Goal: Task Accomplishment & Management: Manage account settings

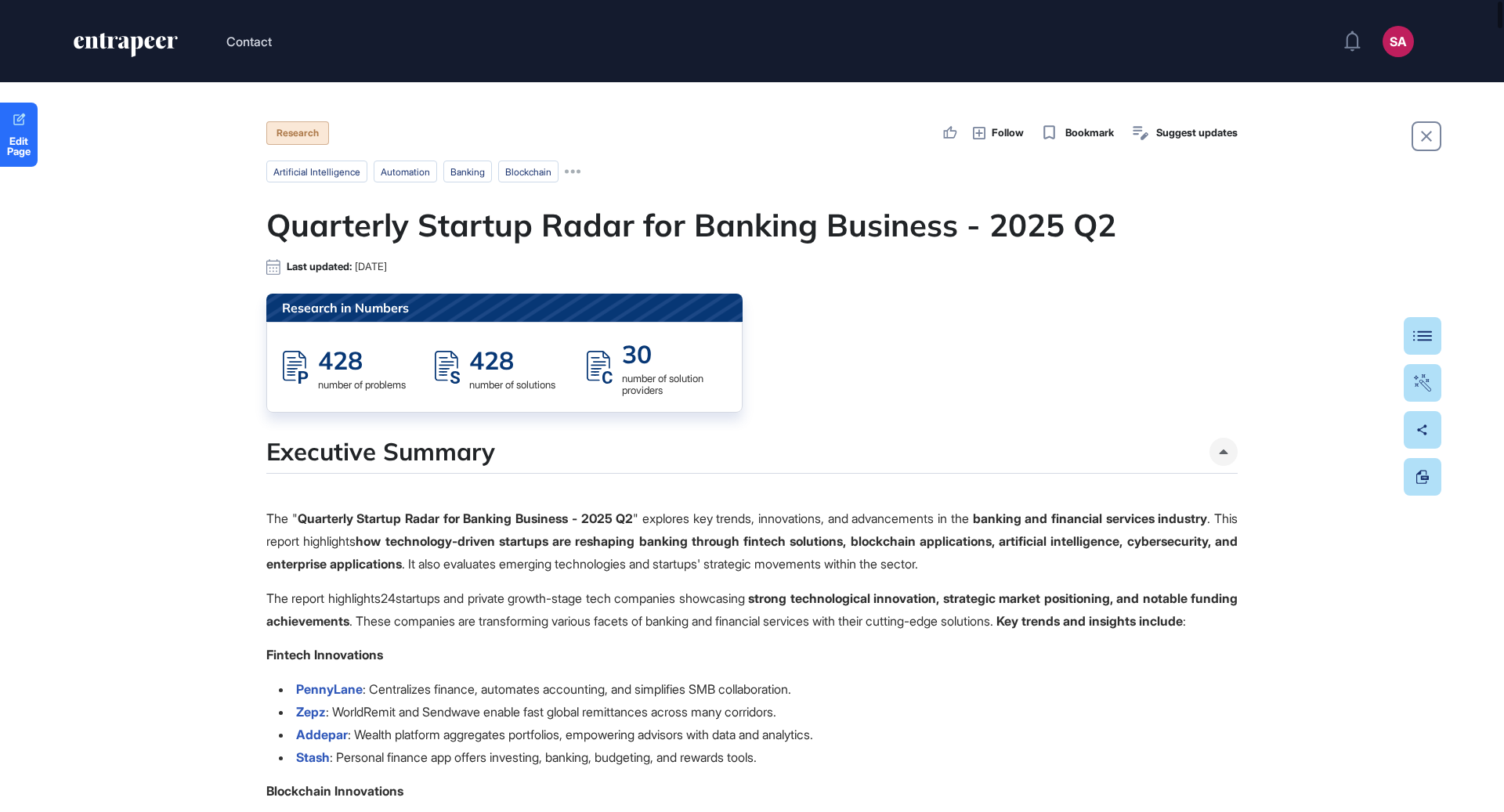
scroll to position [1, 1]
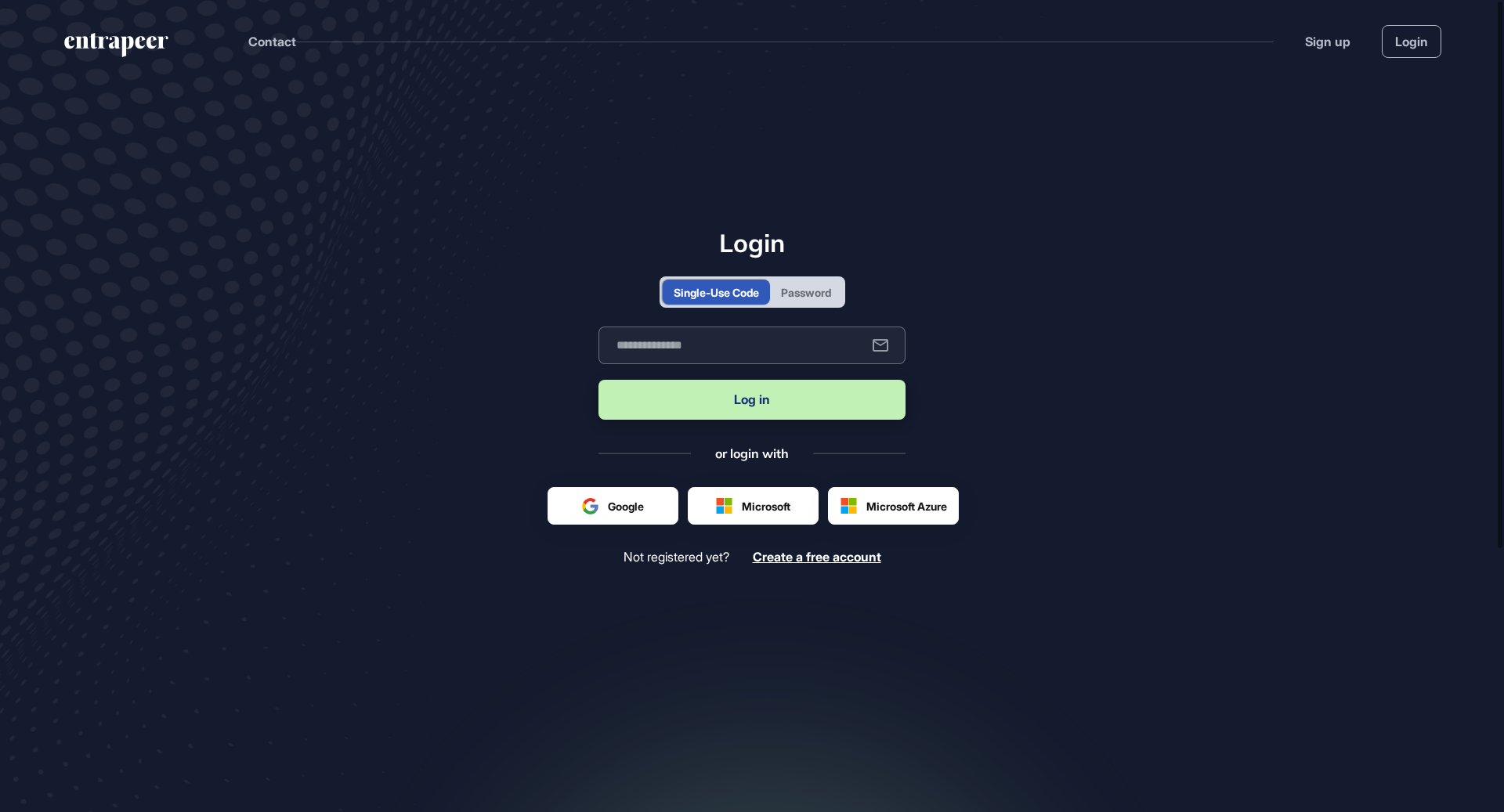
click at [772, 345] on input "text" at bounding box center [752, 345] width 307 height 37
type input "**********"
click at [758, 409] on button "Log in" at bounding box center [752, 400] width 307 height 40
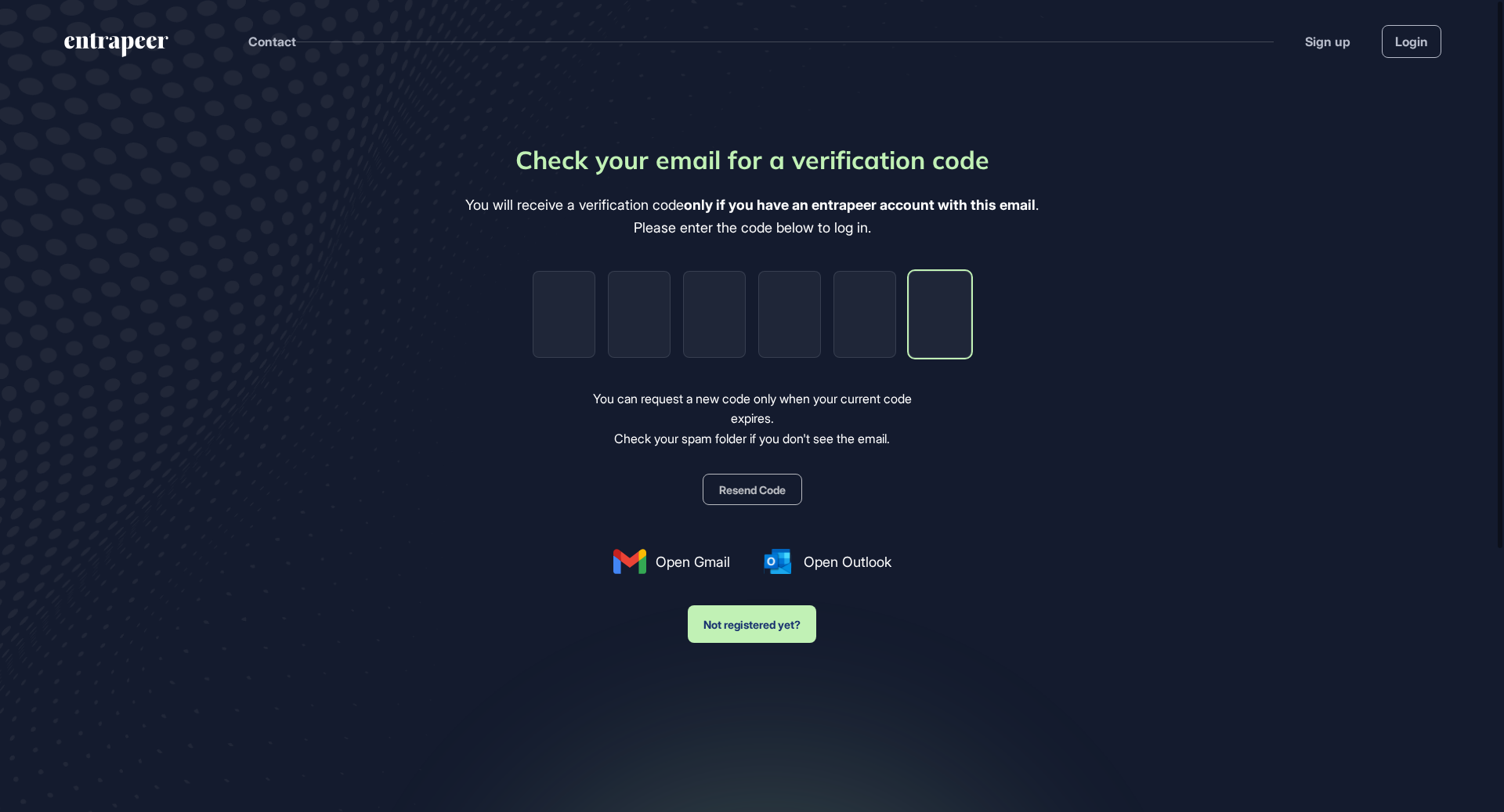
paste input "*"
type input "*"
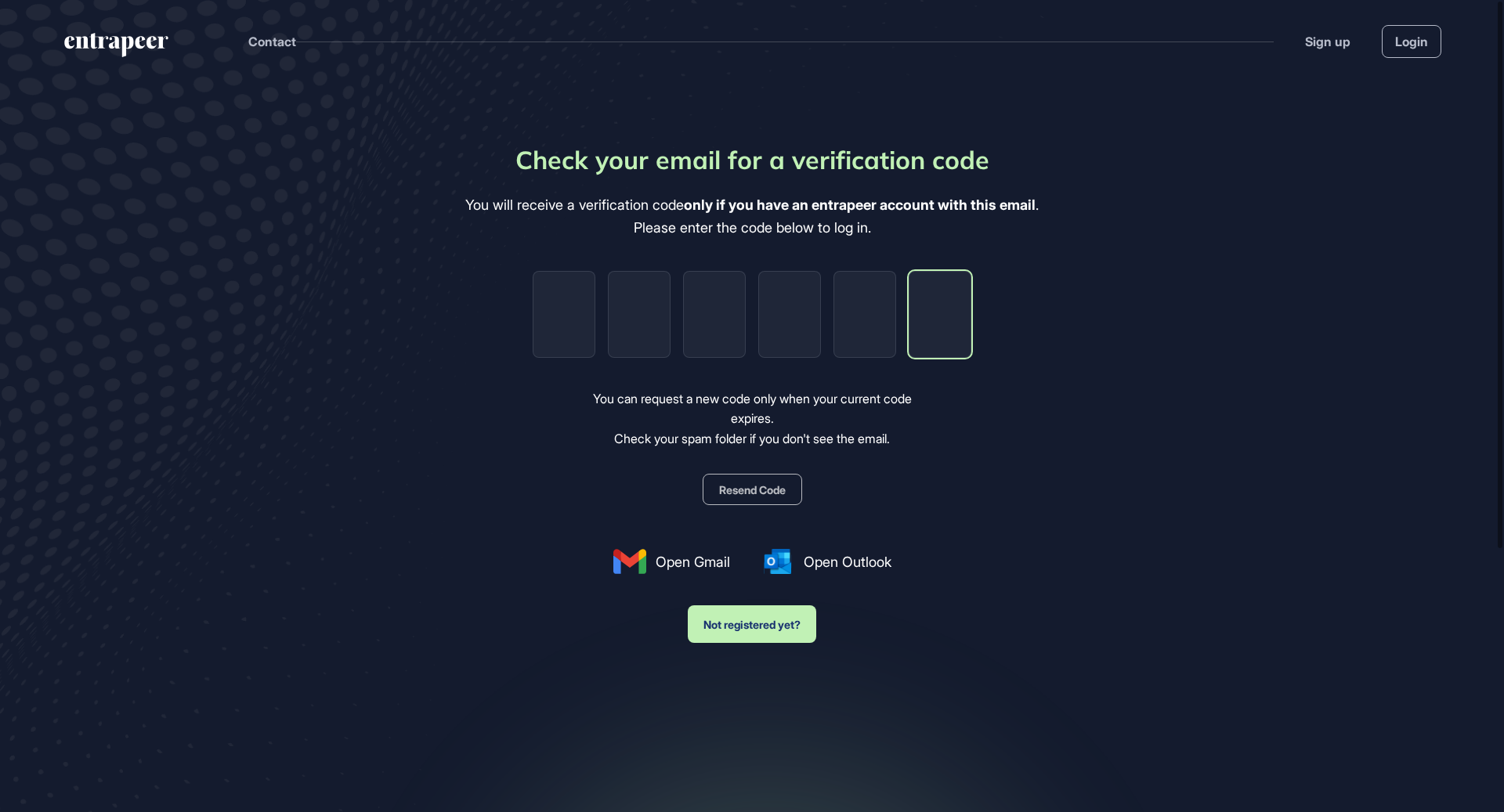
type input "*"
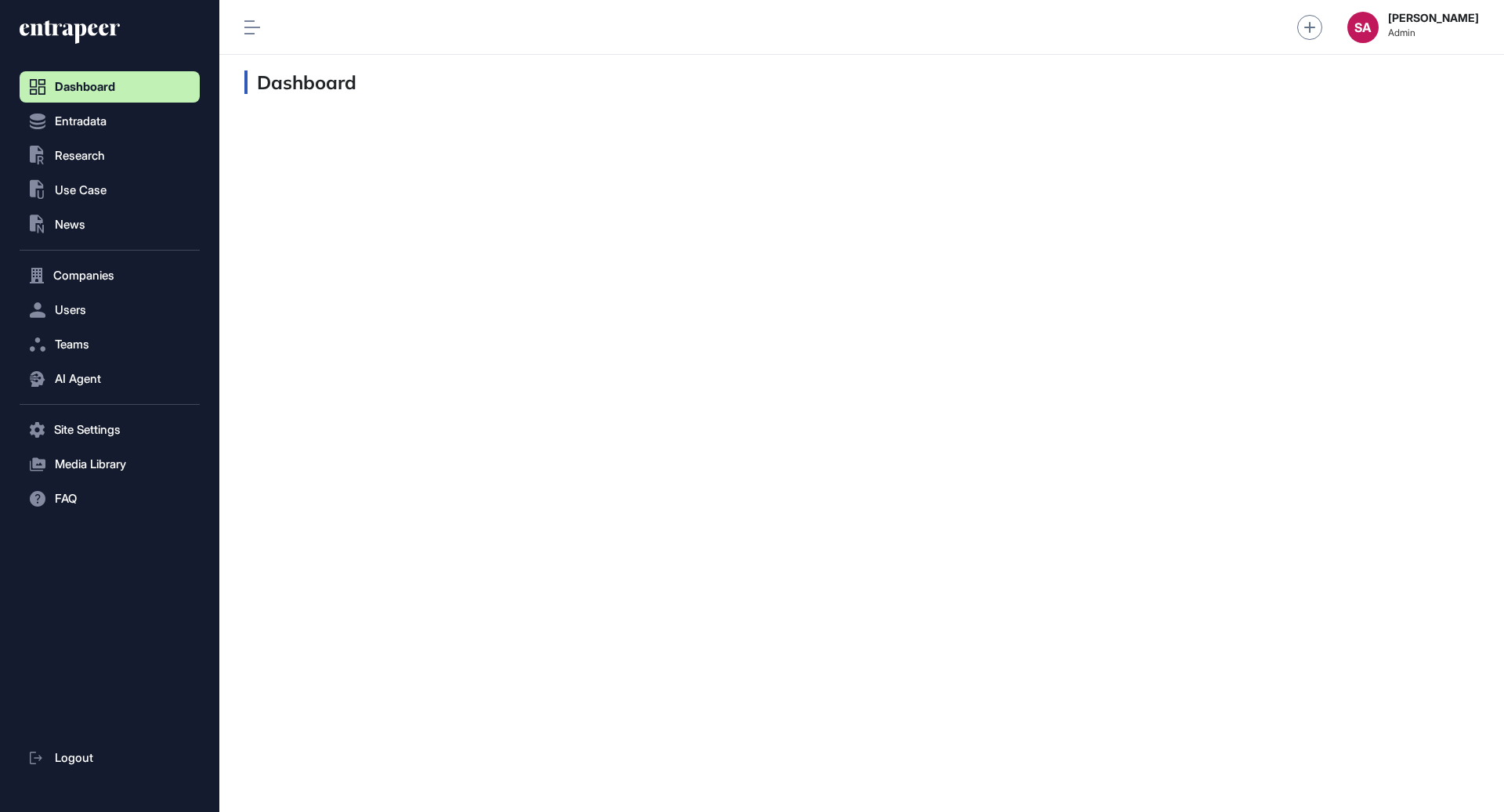
scroll to position [1, 1]
click at [92, 316] on button "Users" at bounding box center [110, 310] width 180 height 31
click at [88, 343] on span "User List" at bounding box center [73, 343] width 43 height 12
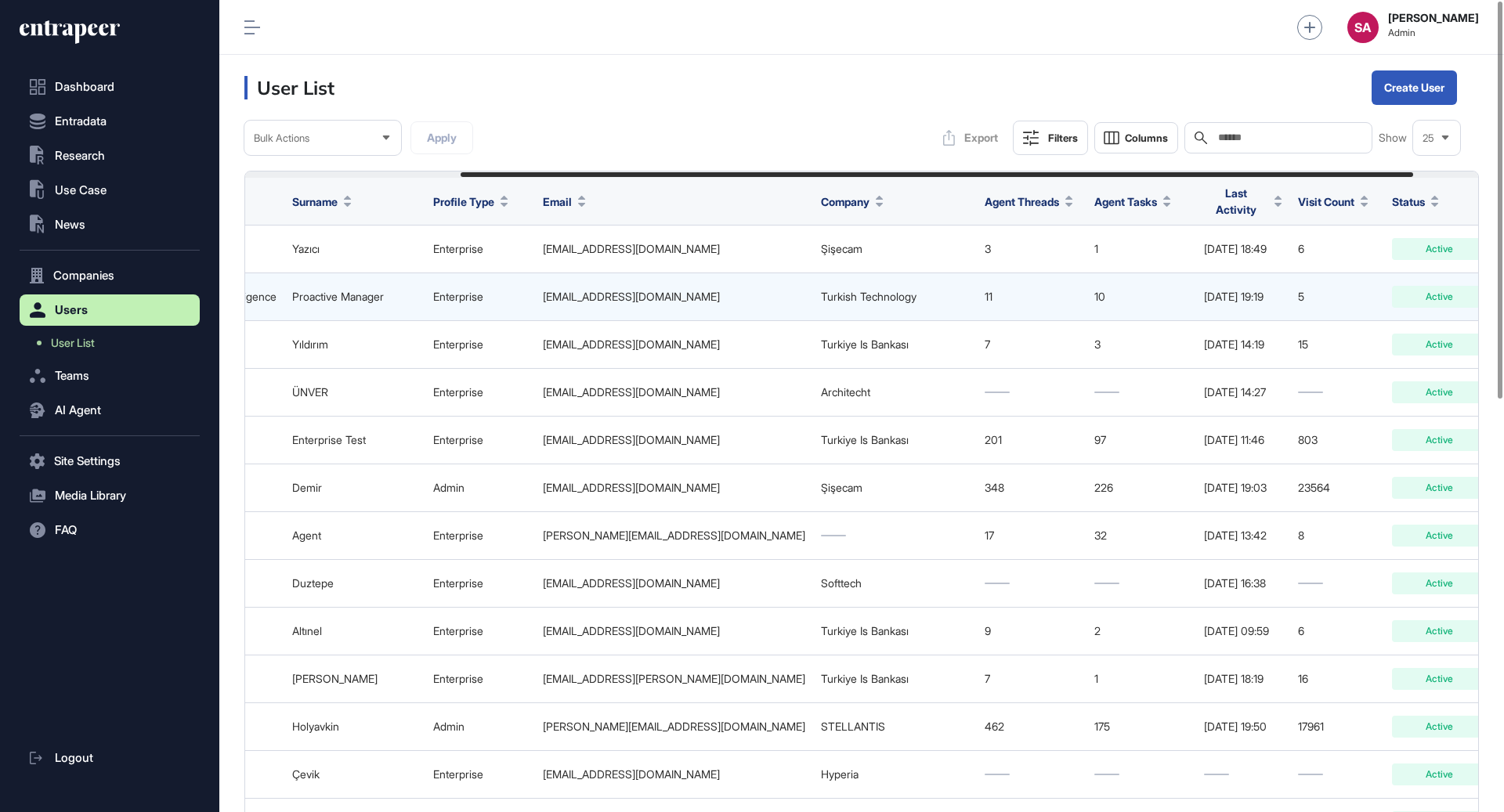
scroll to position [0, 364]
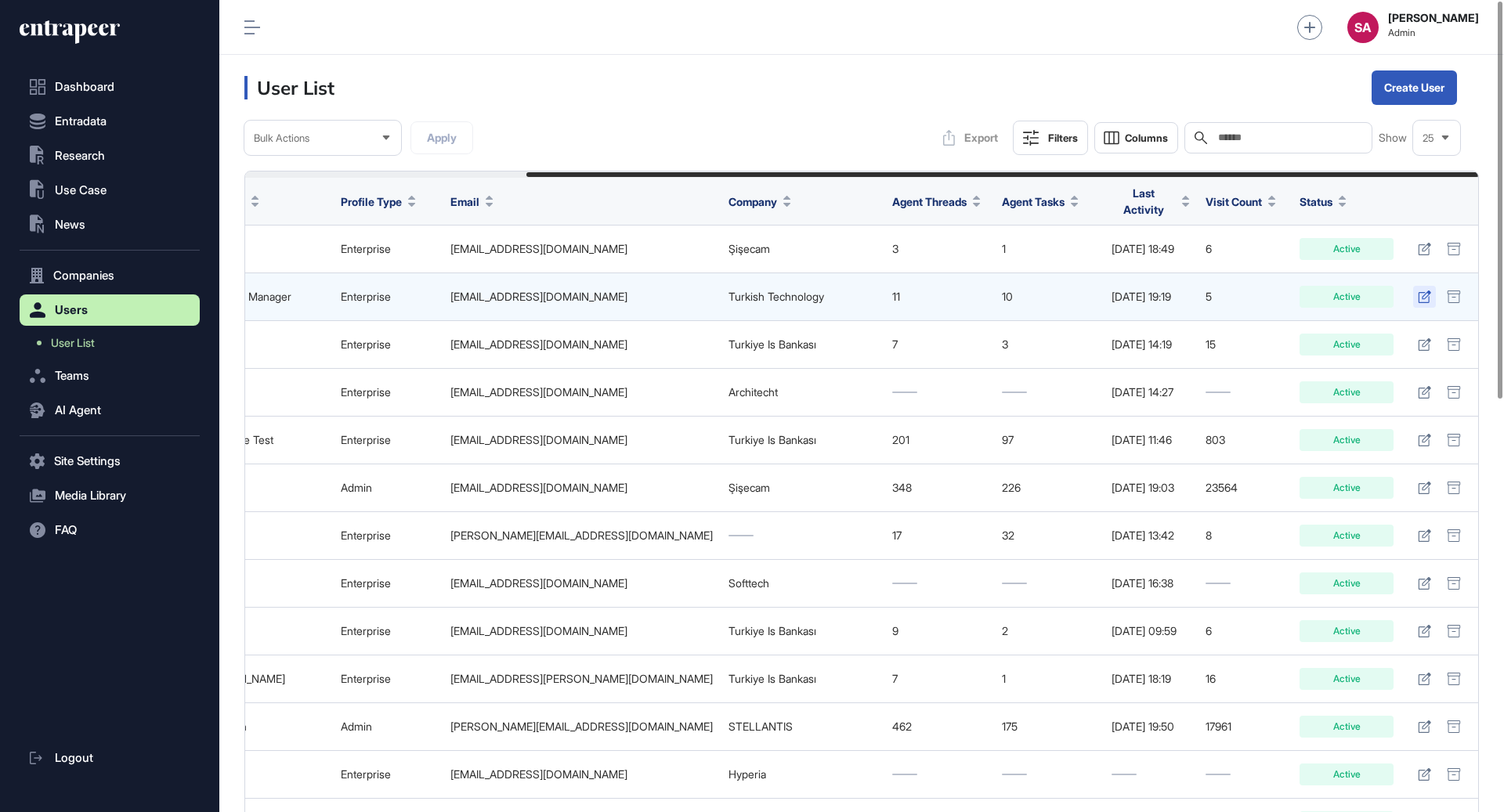
click at [1425, 290] on icon at bounding box center [1424, 296] width 13 height 12
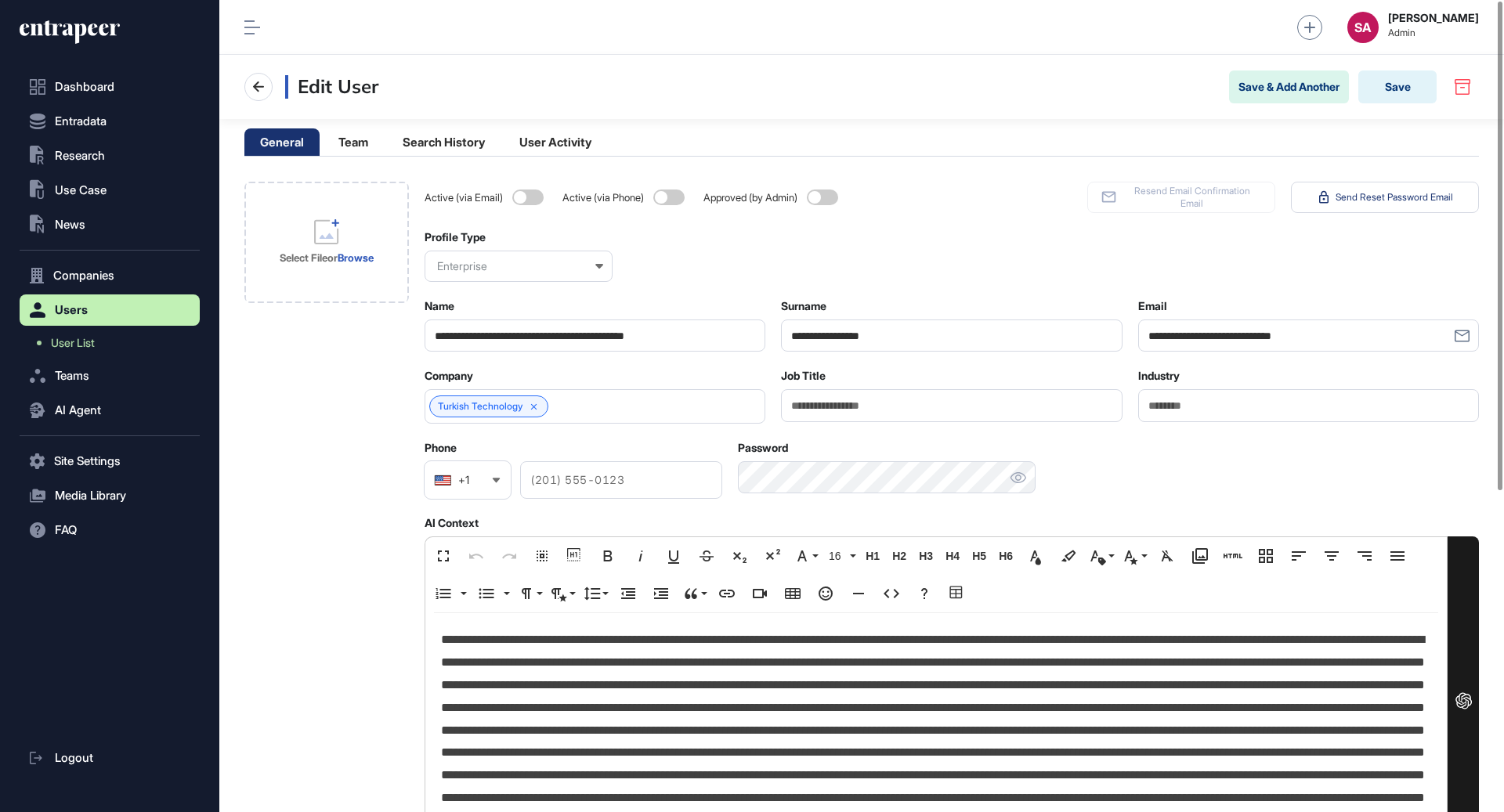
scroll to position [812, 1285]
click at [376, 138] on li "Team" at bounding box center [353, 143] width 61 height 28
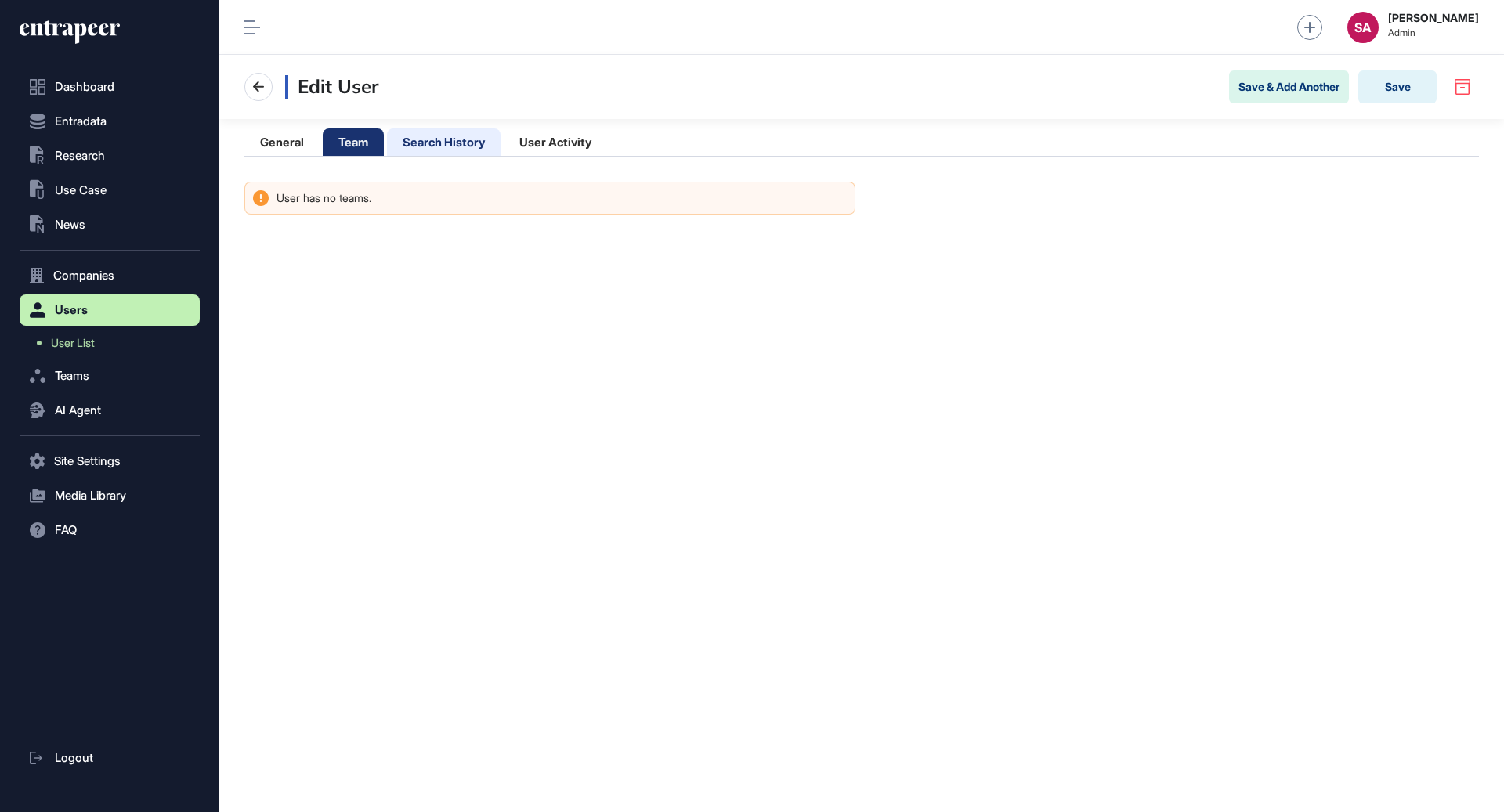
scroll to position [811, 1285]
click at [459, 136] on li "Search History" at bounding box center [444, 143] width 114 height 28
click at [577, 142] on li "User Activity" at bounding box center [555, 143] width 104 height 28
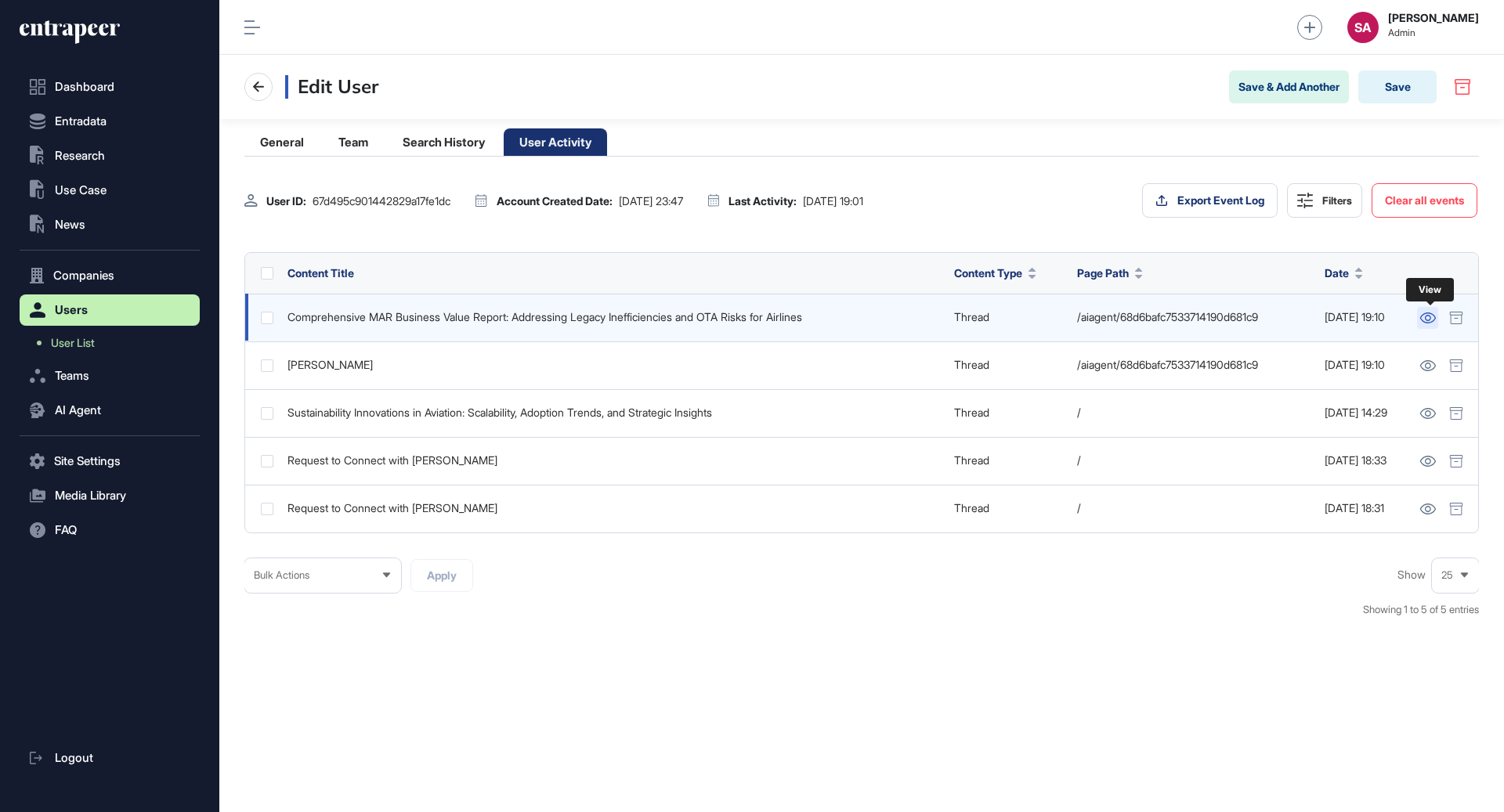
click at [1433, 315] on icon at bounding box center [1428, 317] width 16 height 11
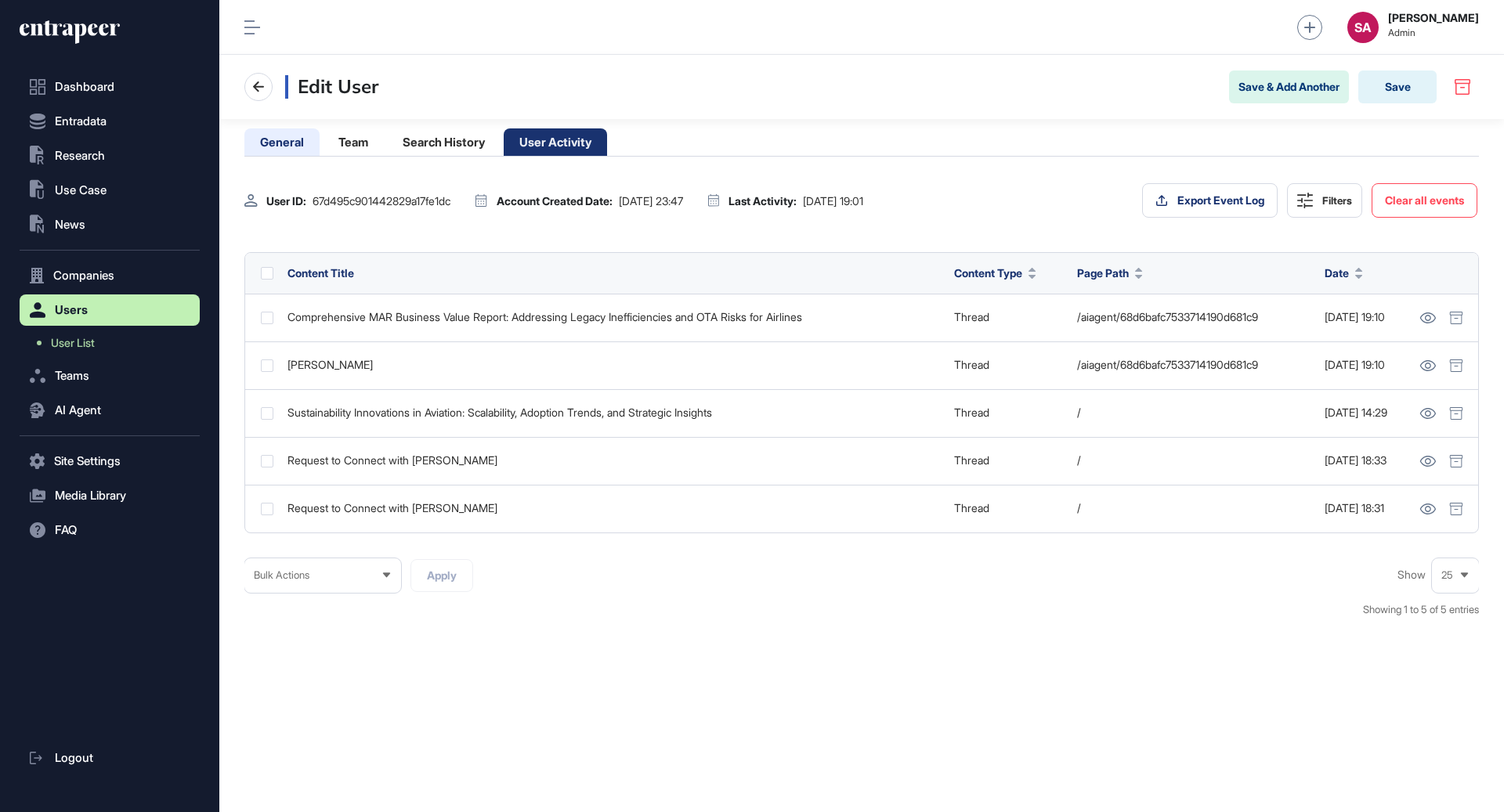
click at [281, 144] on li "General" at bounding box center [282, 143] width 75 height 28
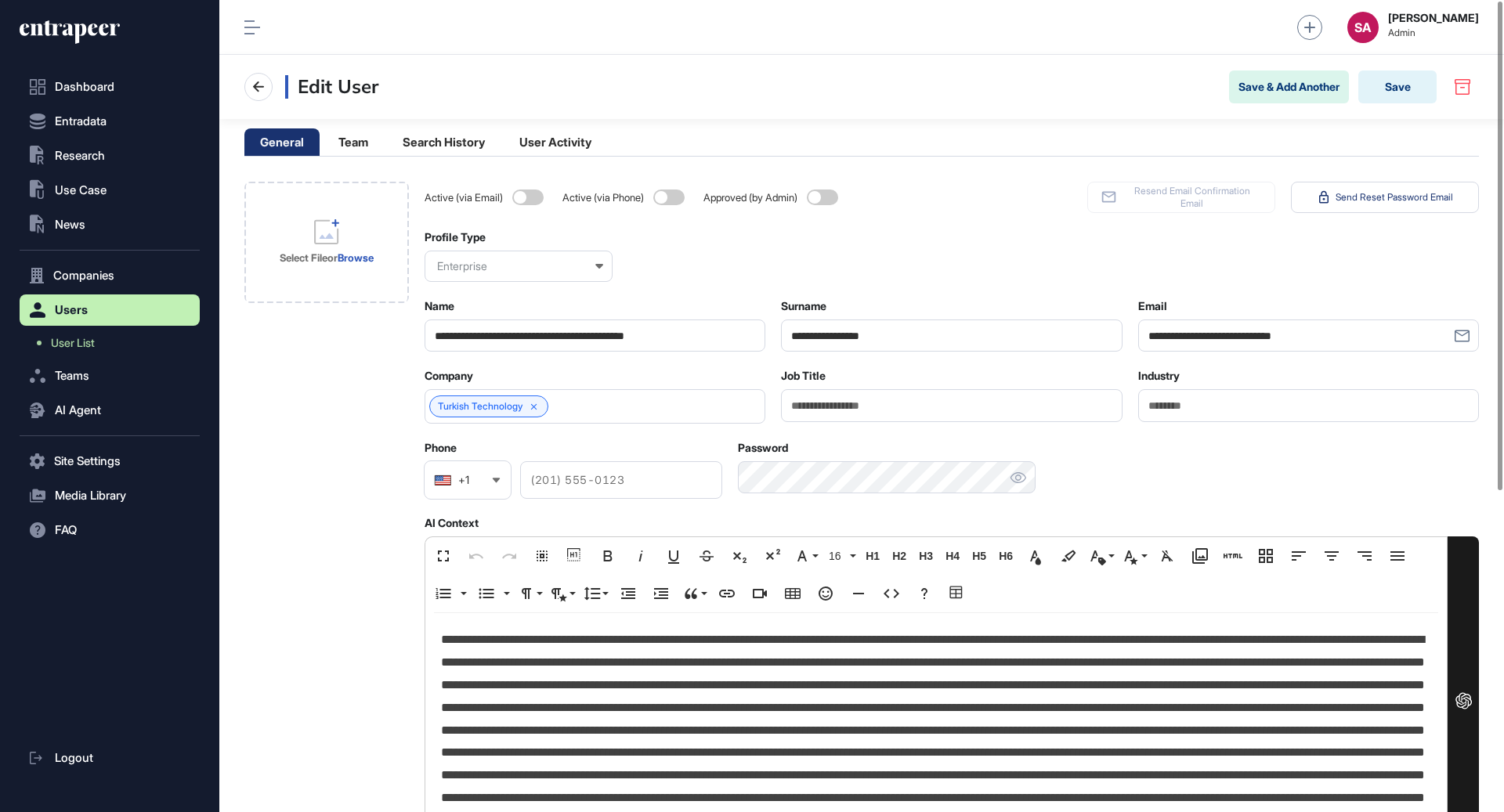
scroll to position [812, 1285]
click at [261, 83] on icon at bounding box center [258, 87] width 19 height 19
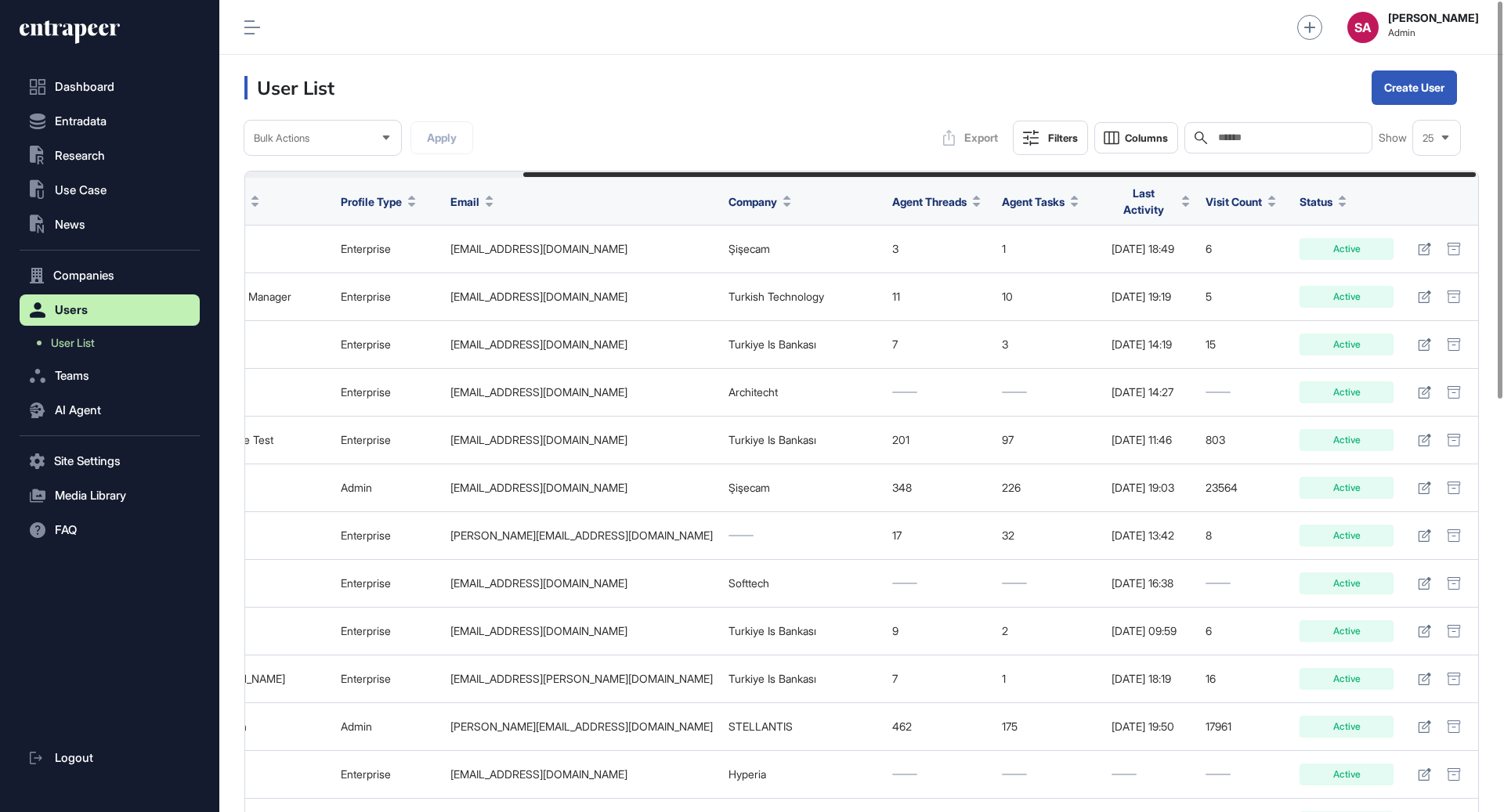
click at [1135, 200] on span "Last Activity" at bounding box center [1144, 202] width 64 height 33
click at [1140, 263] on span "Sort Descending" at bounding box center [1159, 263] width 63 height 13
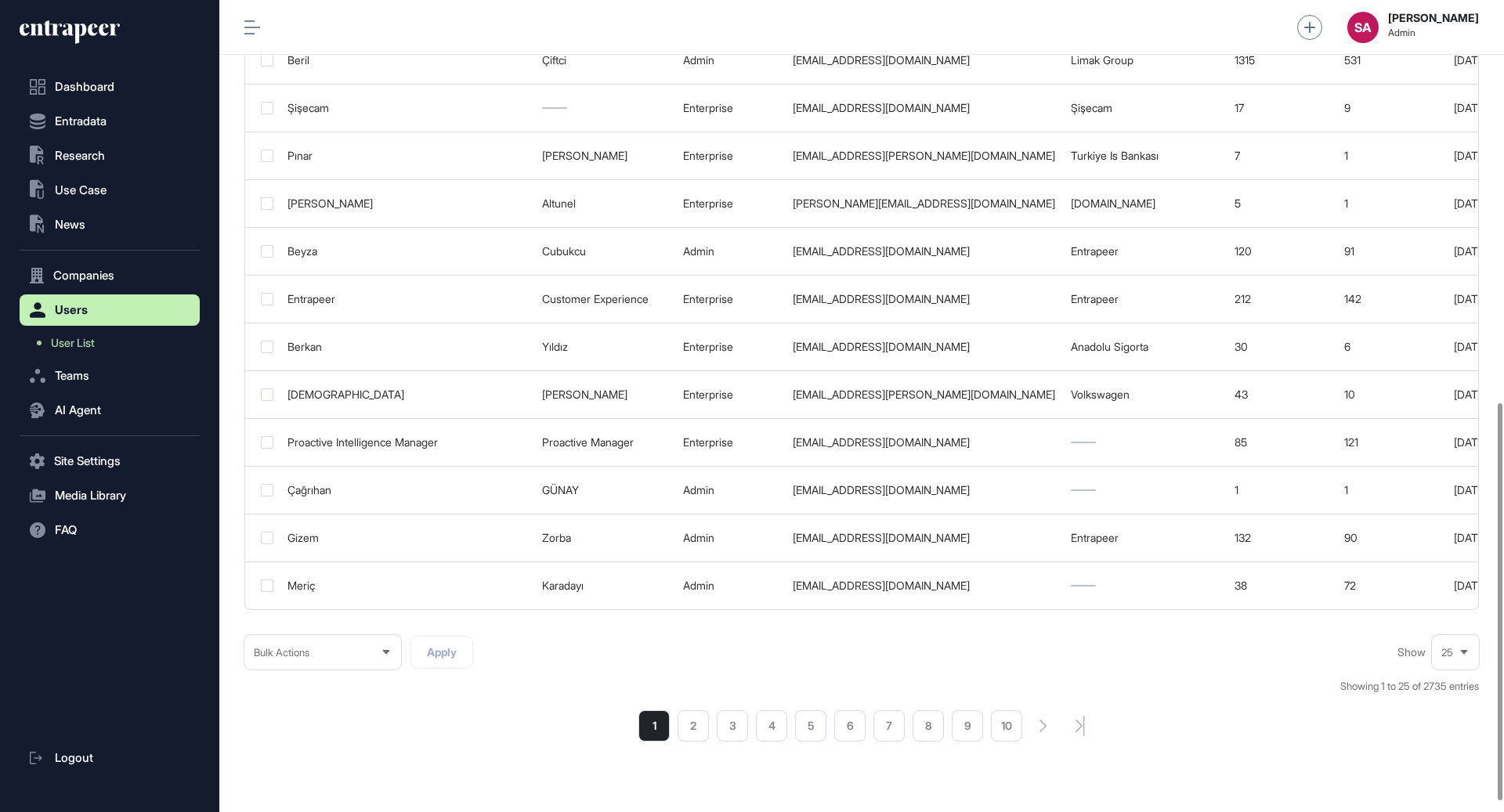
scroll to position [822, 0]
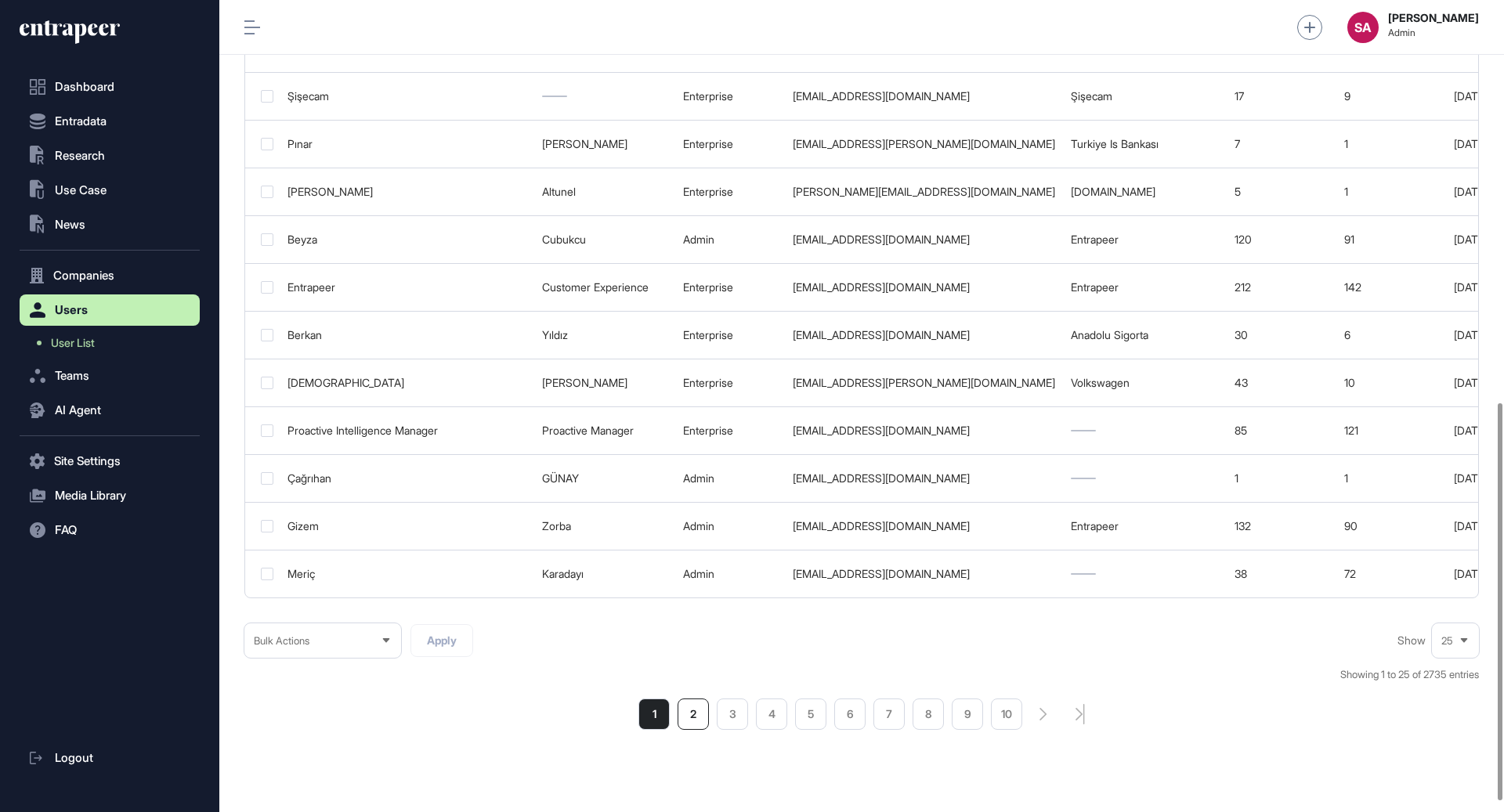
click at [699, 705] on li "2" at bounding box center [693, 714] width 31 height 31
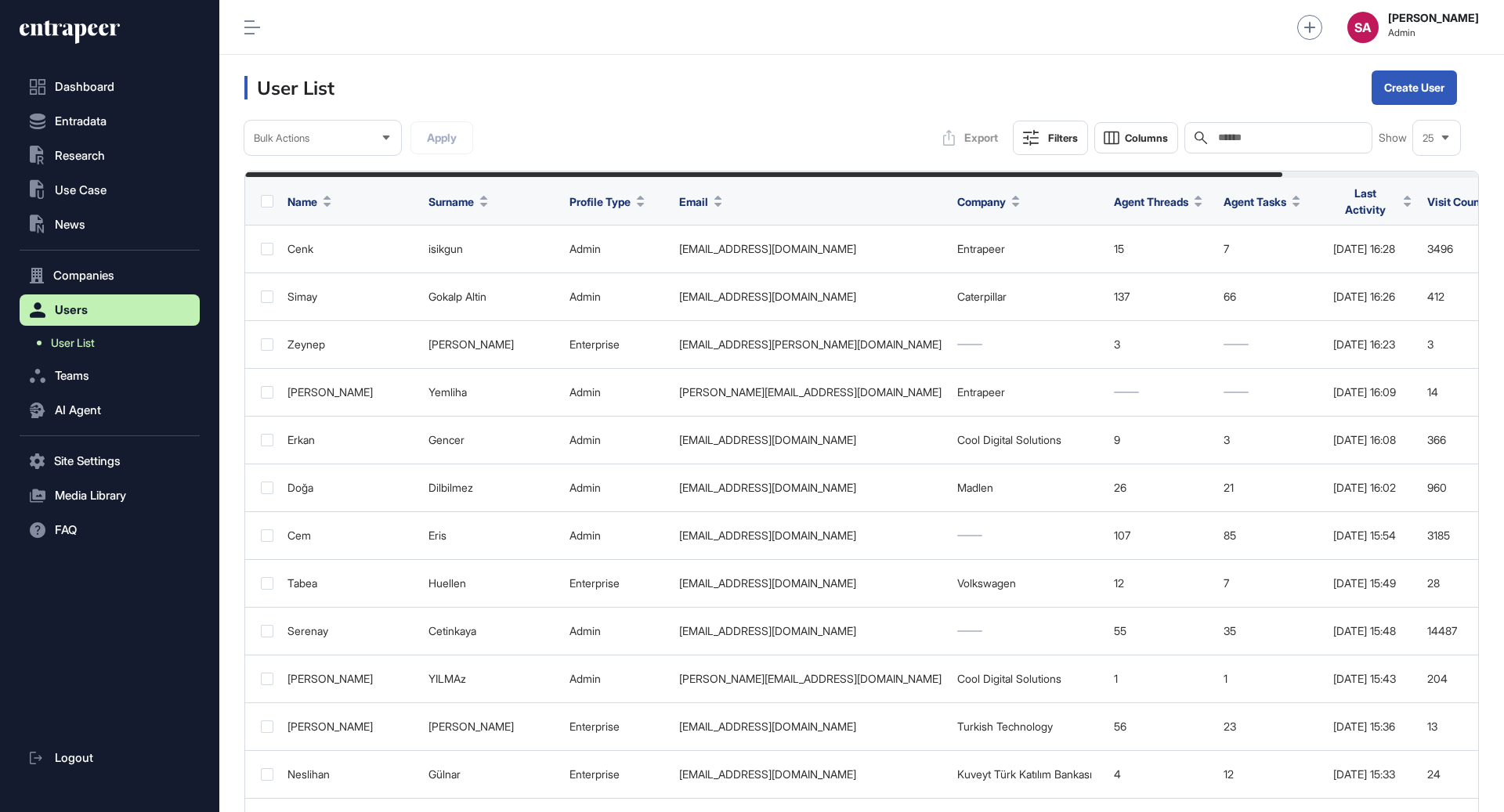
click at [77, 342] on span "User List" at bounding box center [73, 343] width 43 height 12
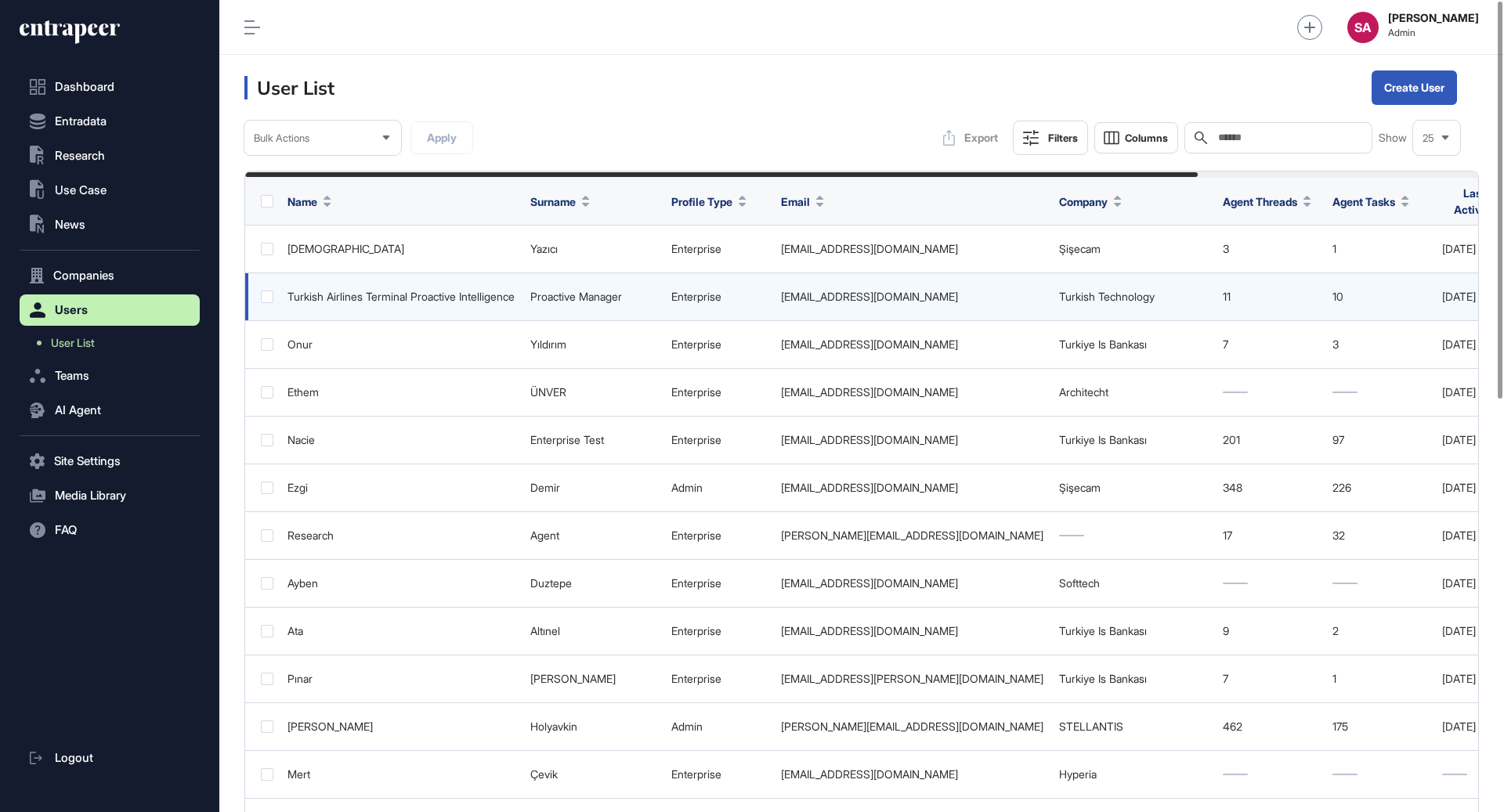
scroll to position [812, 1285]
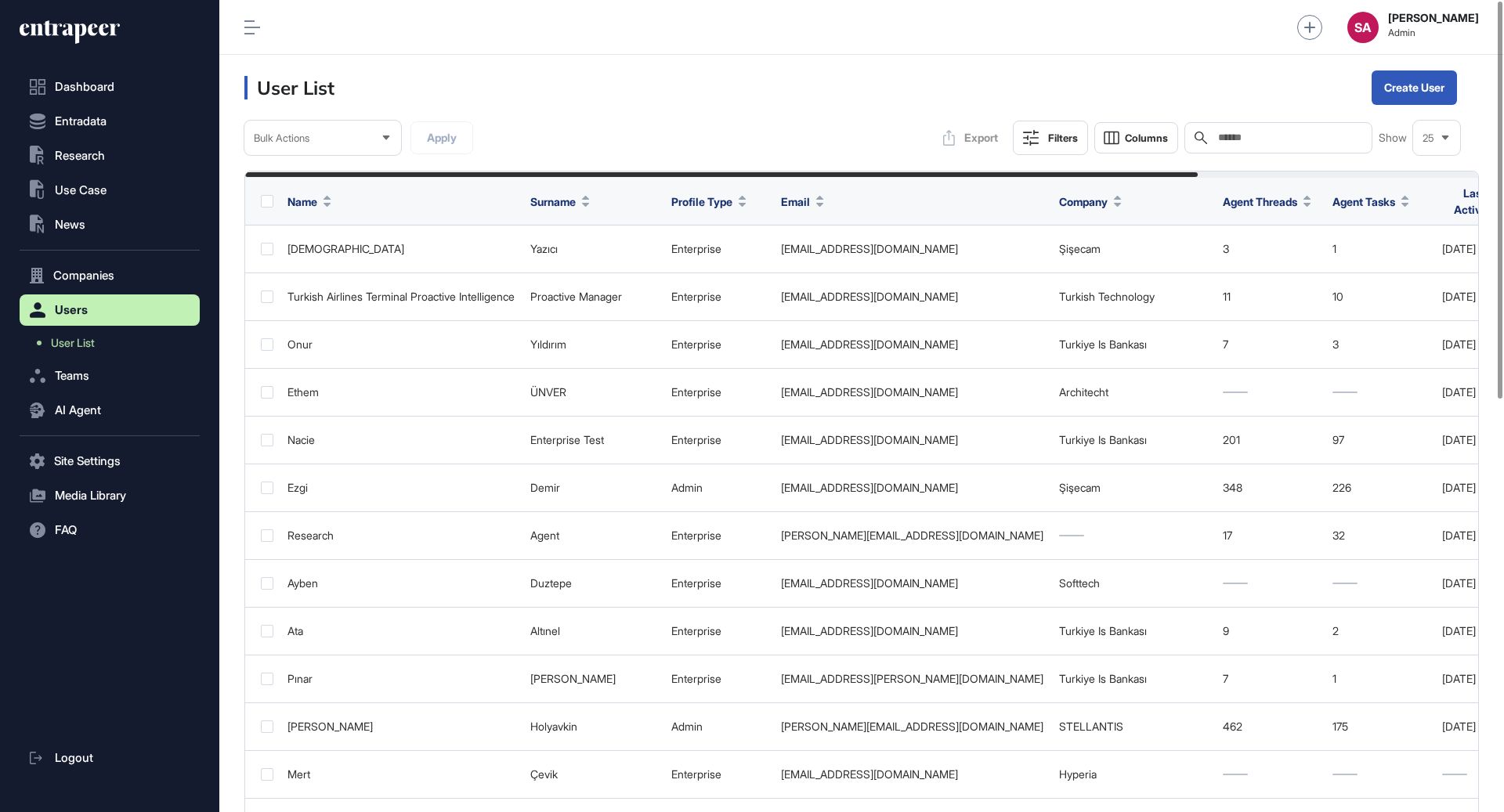
click at [1304, 136] on input "text" at bounding box center [1290, 137] width 146 height 12
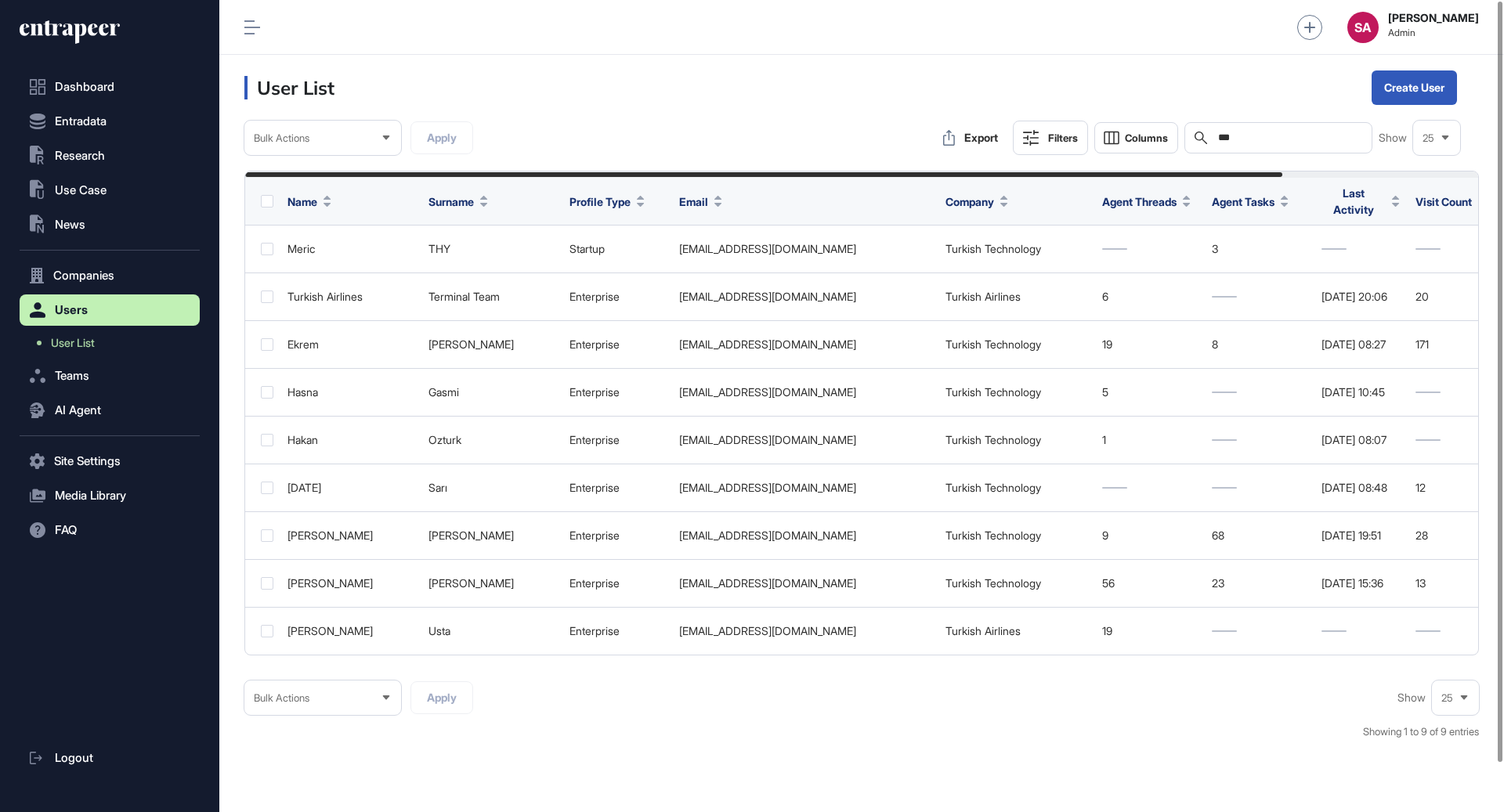
scroll to position [812, 1285]
type input "***"
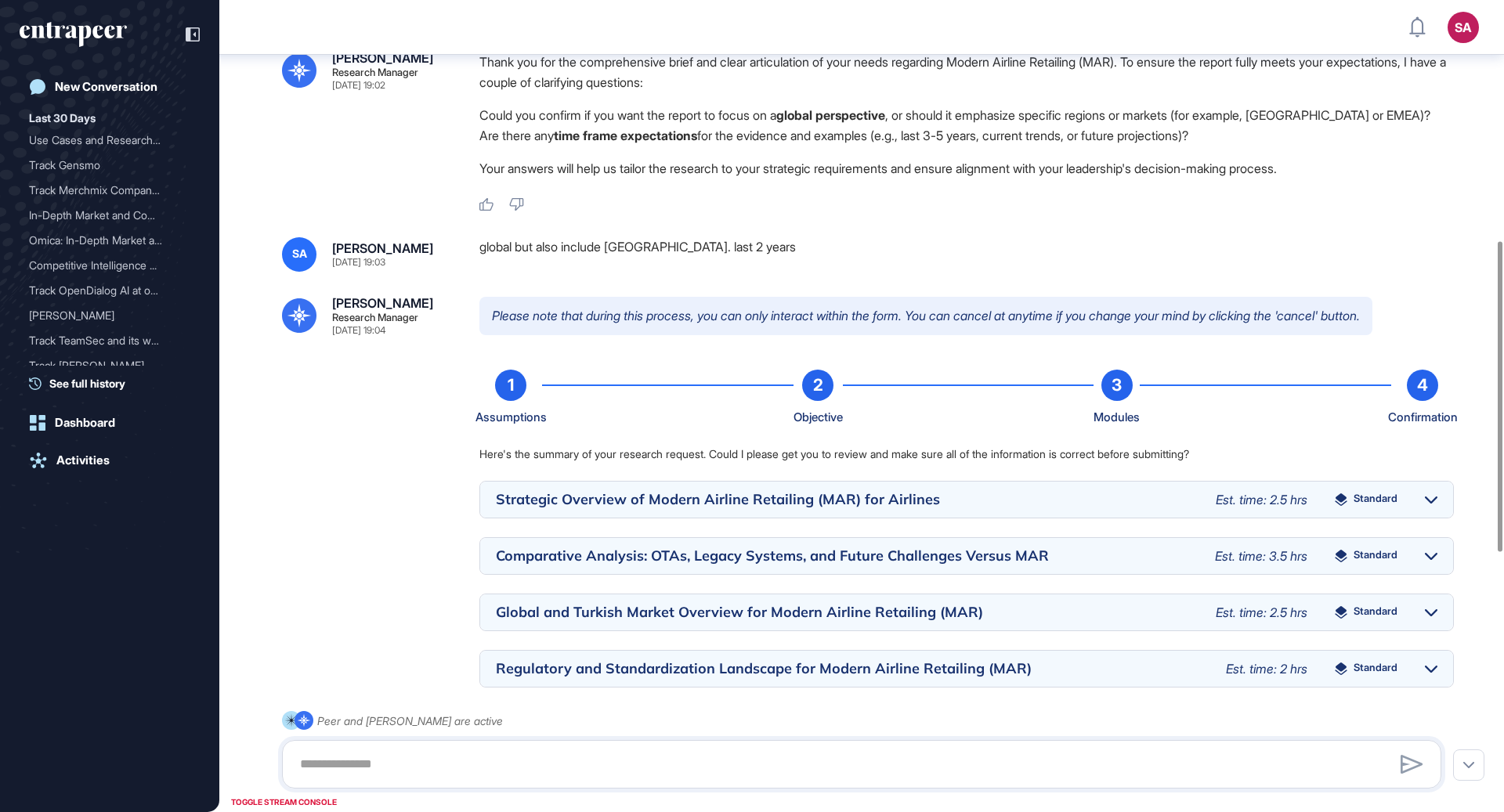
scroll to position [520, 0]
